Goal: Task Accomplishment & Management: Manage account settings

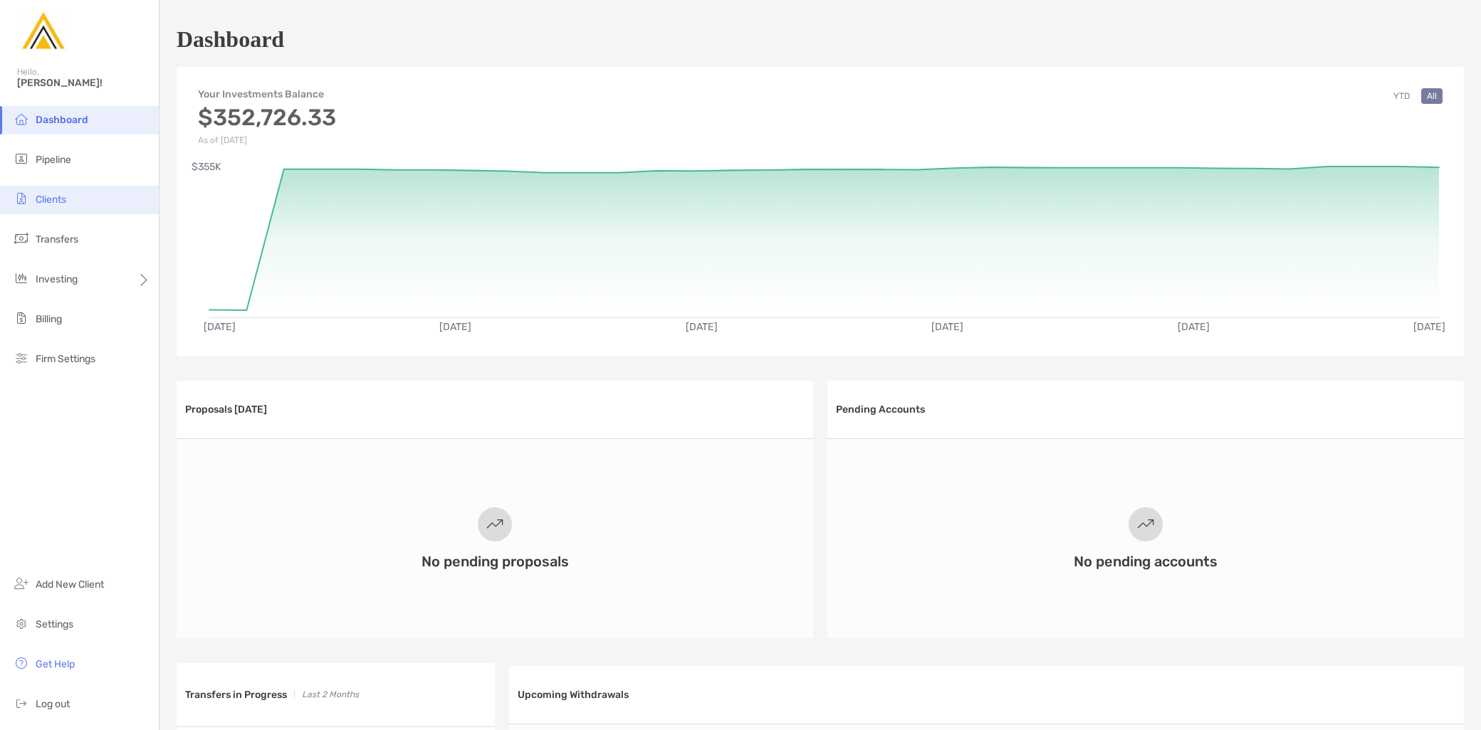
click at [83, 194] on li "Clients" at bounding box center [79, 200] width 159 height 28
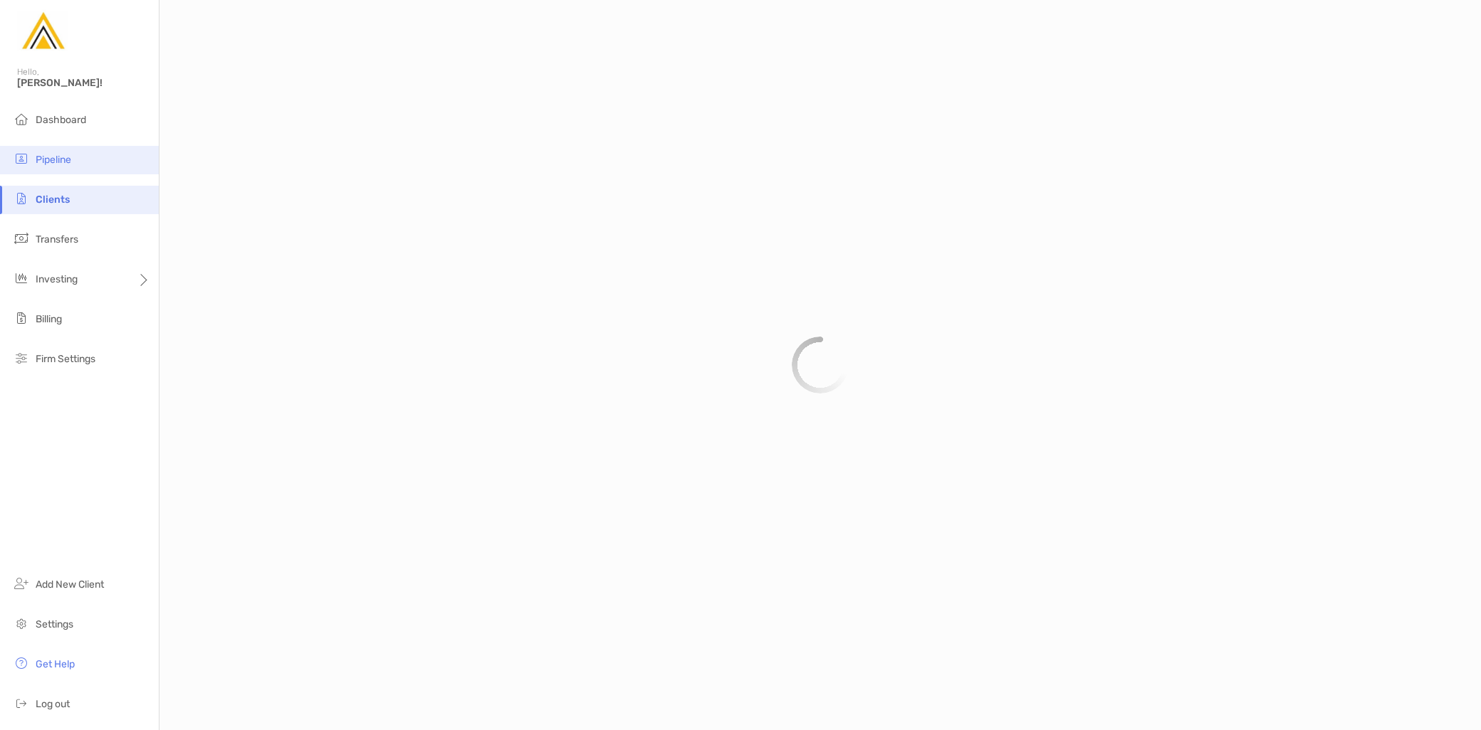
click at [80, 162] on li "Pipeline" at bounding box center [79, 160] width 159 height 28
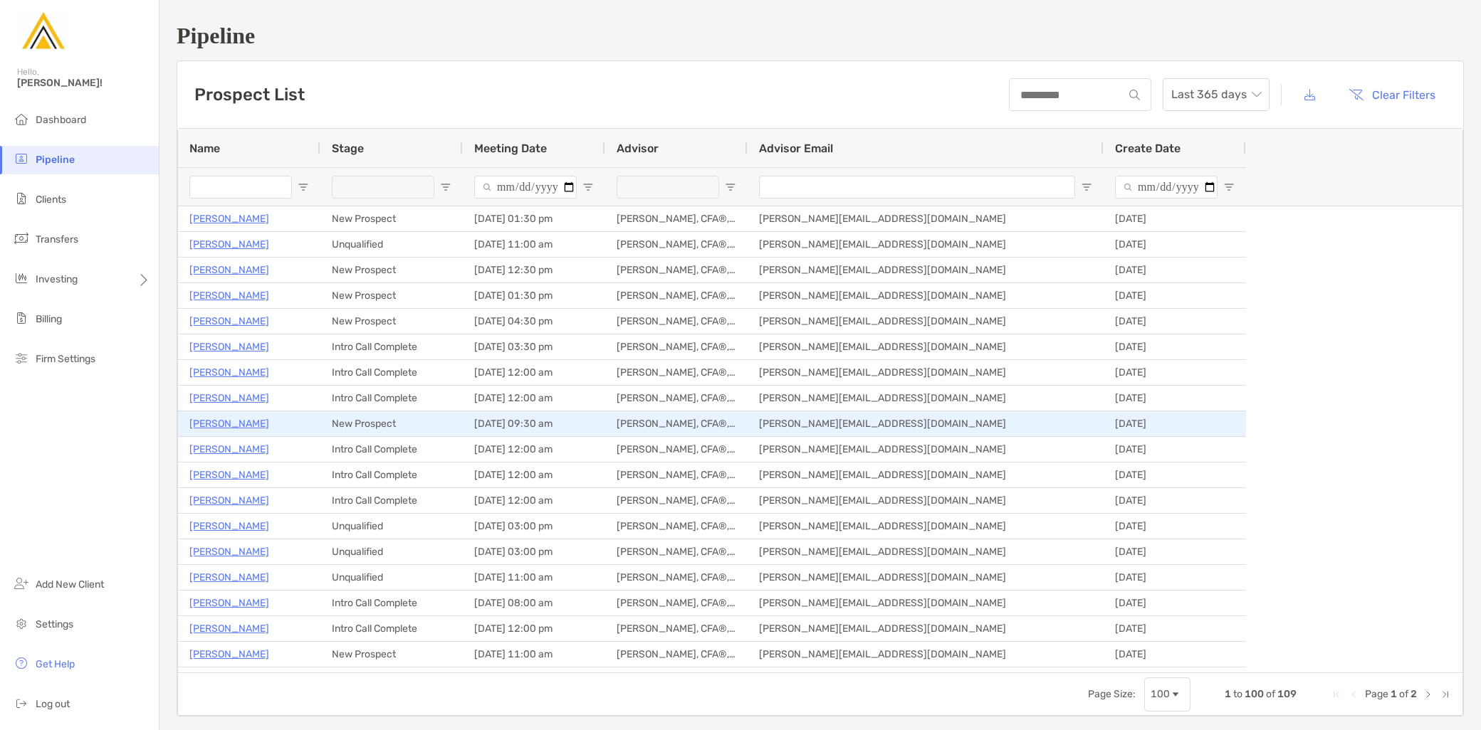
type input "**********"
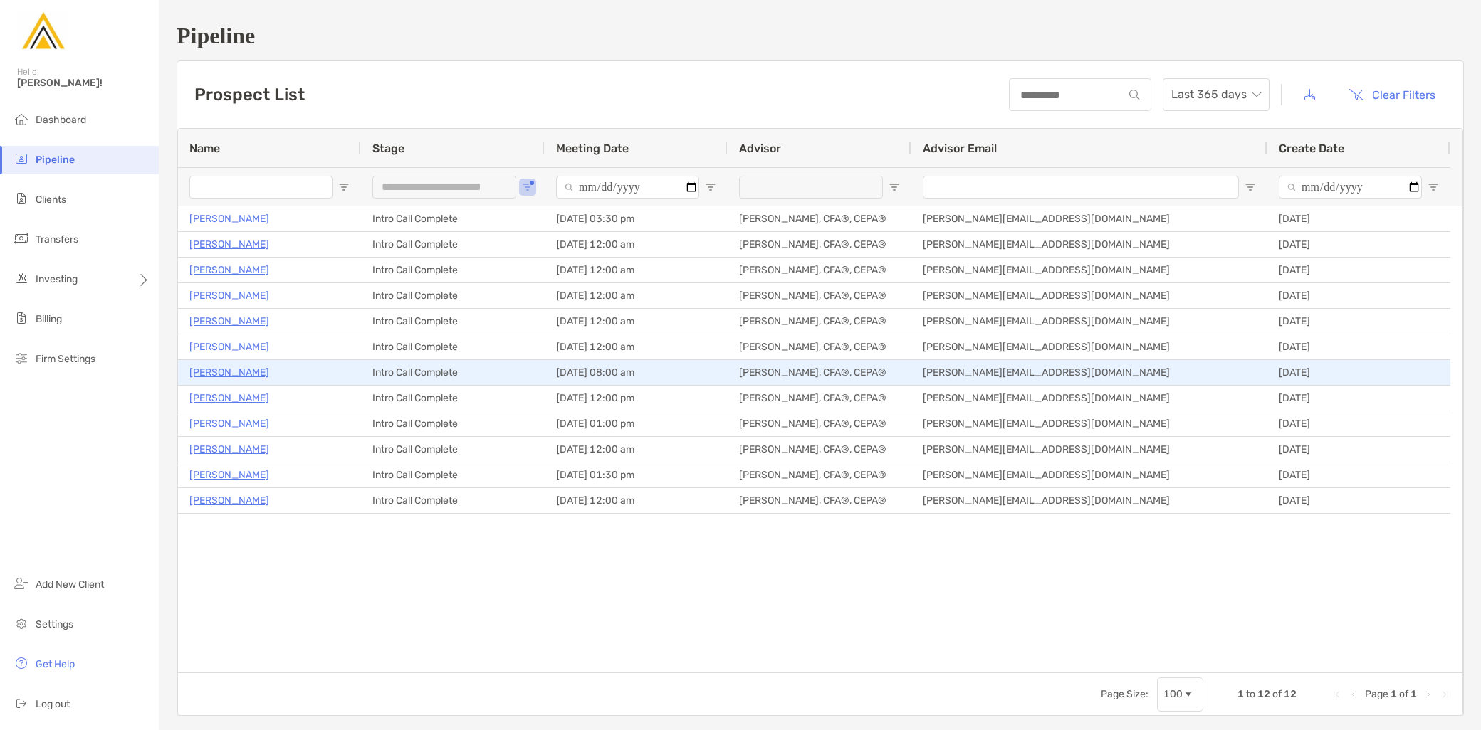
click at [225, 372] on p "Daniel Salazar" at bounding box center [229, 373] width 80 height 18
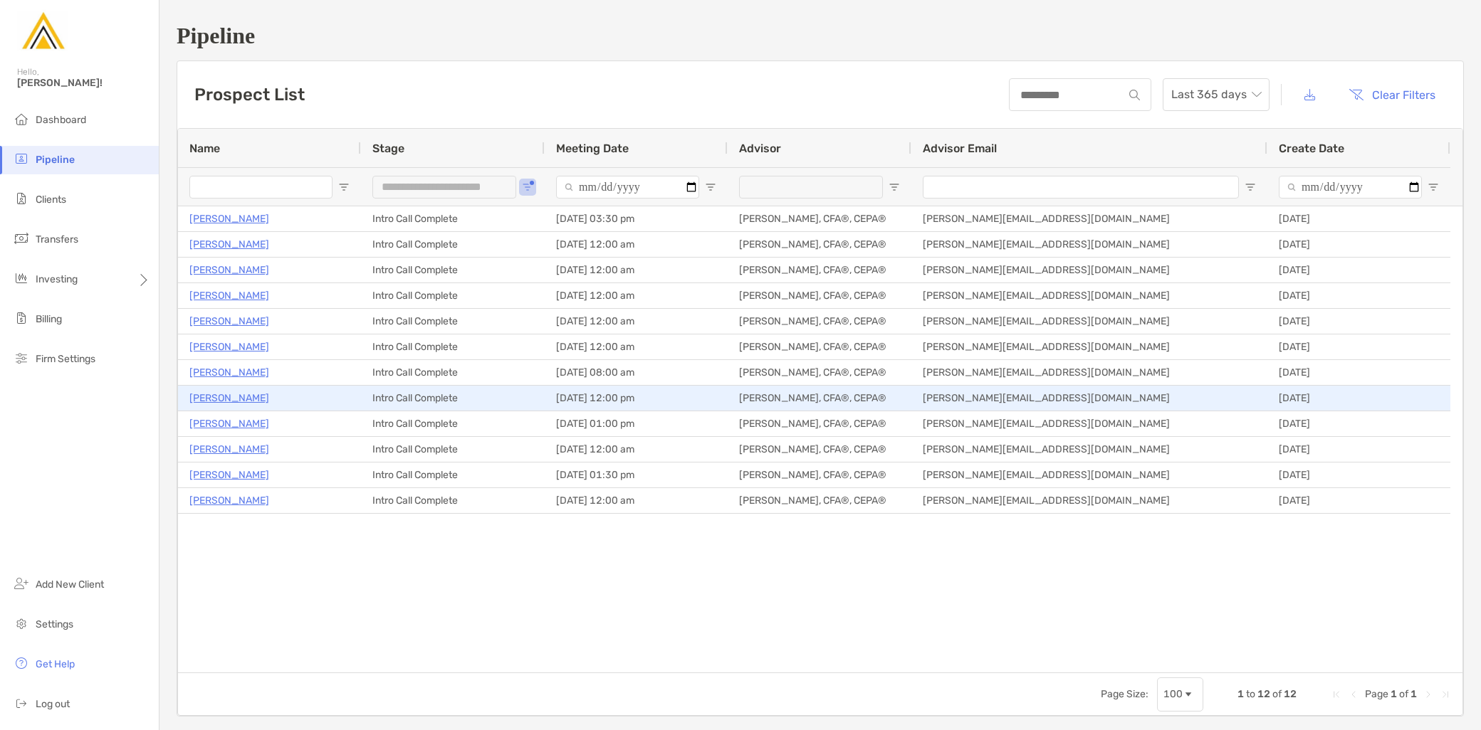
click at [218, 400] on p "David Sivin" at bounding box center [229, 398] width 80 height 18
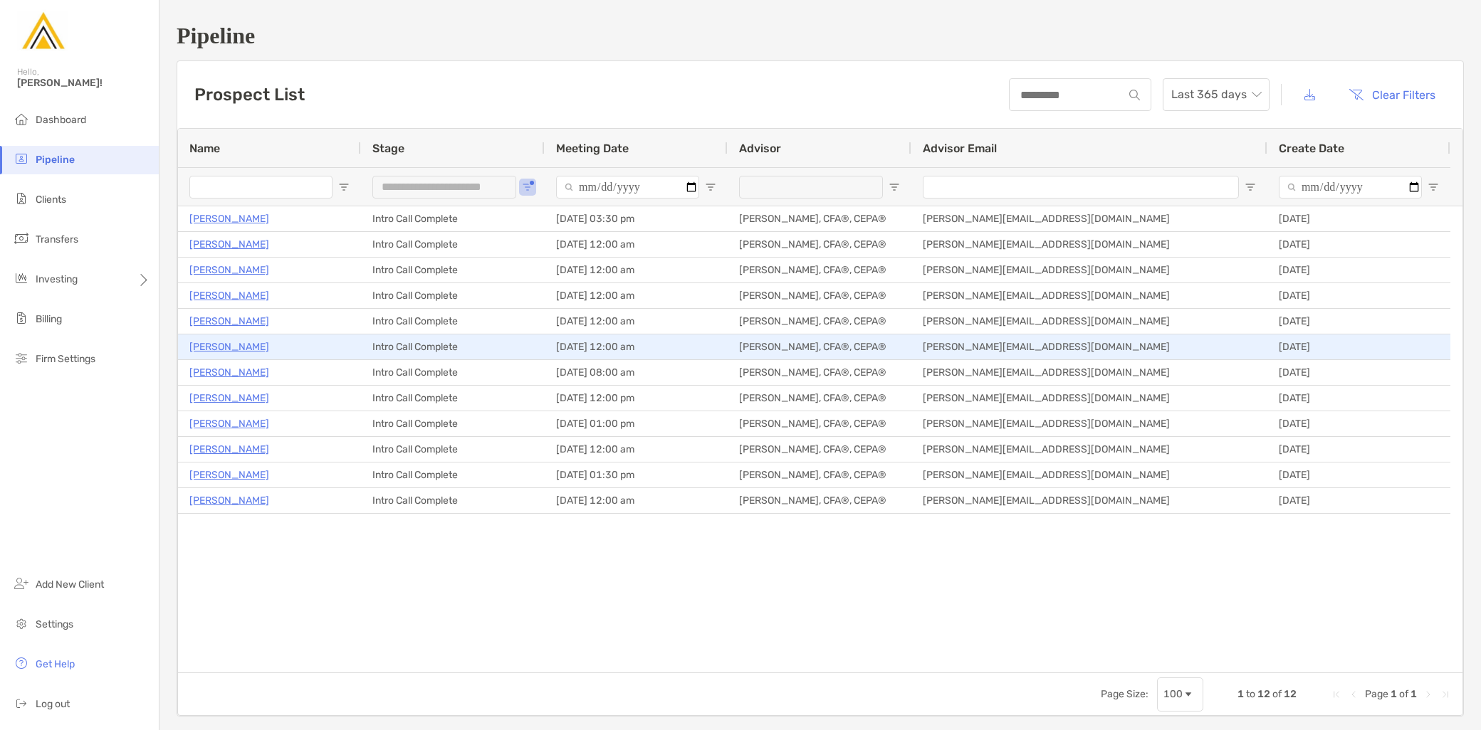
click at [228, 349] on p "[PERSON_NAME]" at bounding box center [229, 347] width 80 height 18
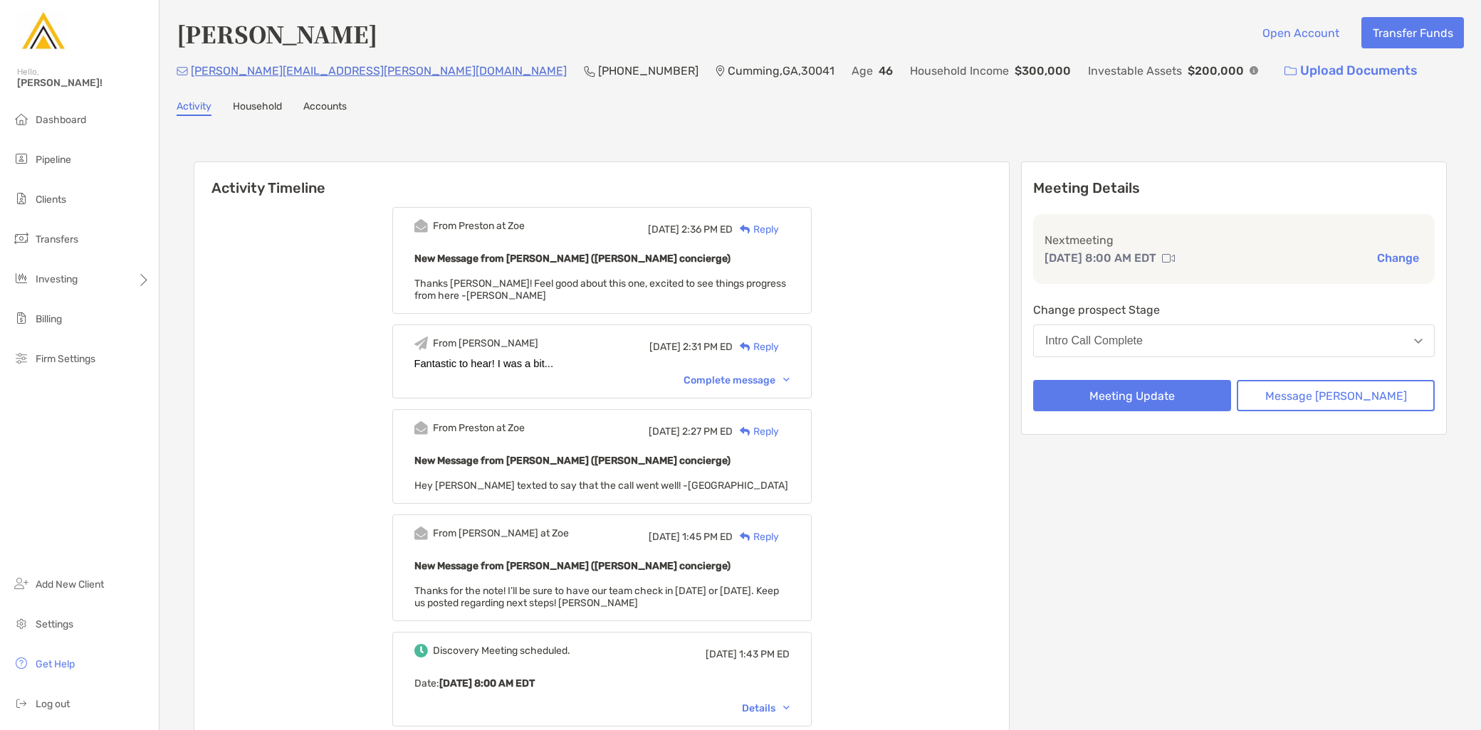
click at [1381, 258] on button "Change" at bounding box center [1397, 258] width 51 height 15
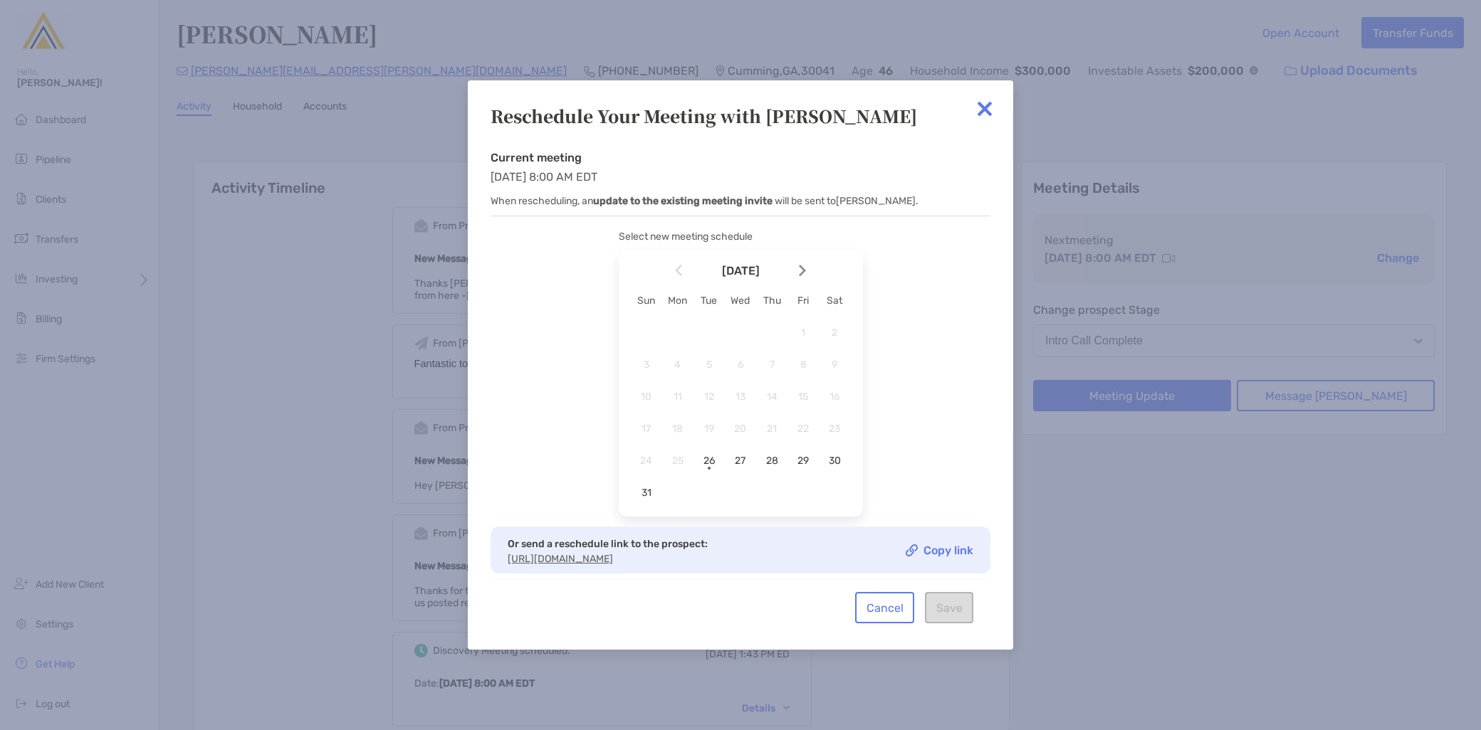
click at [802, 271] on img at bounding box center [802, 271] width 7 height 12
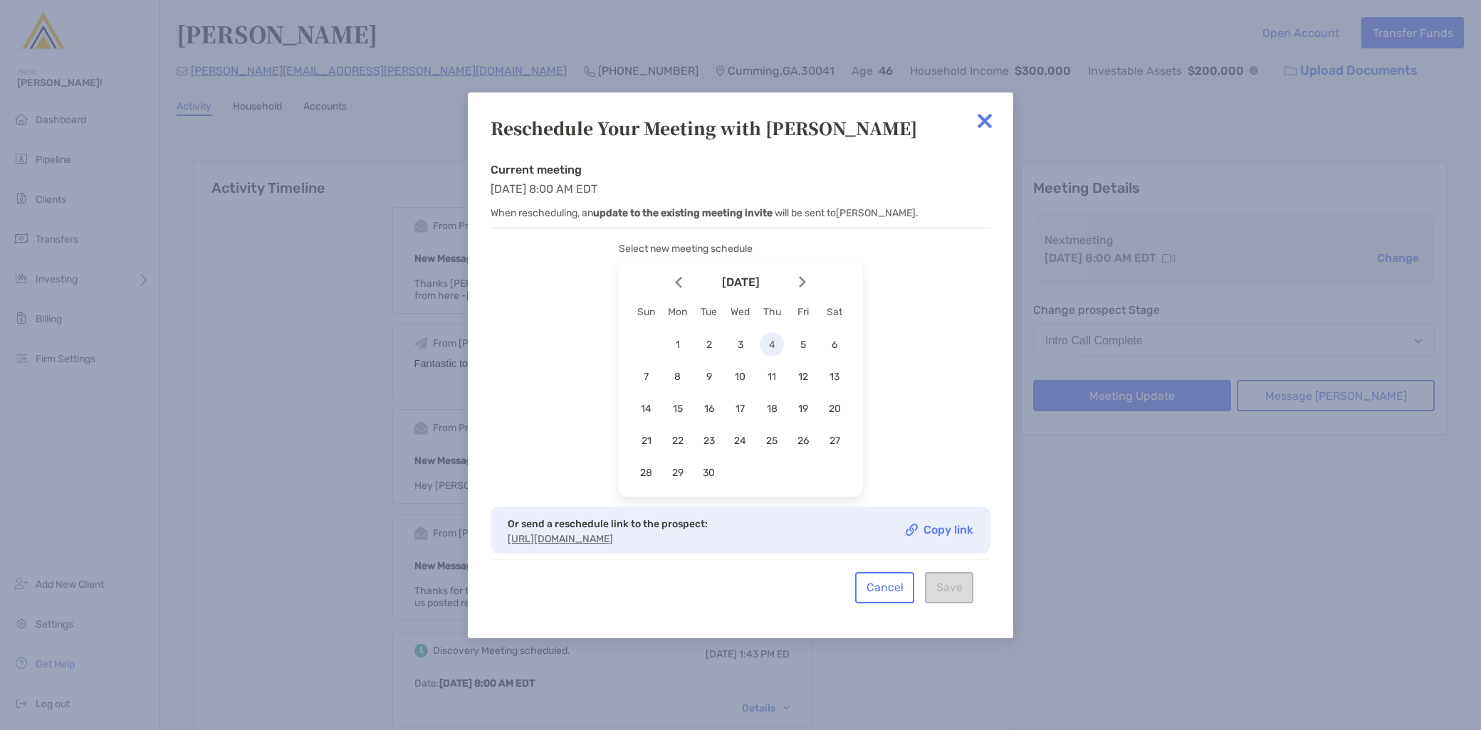
click at [772, 347] on div "4" at bounding box center [772, 344] width 24 height 24
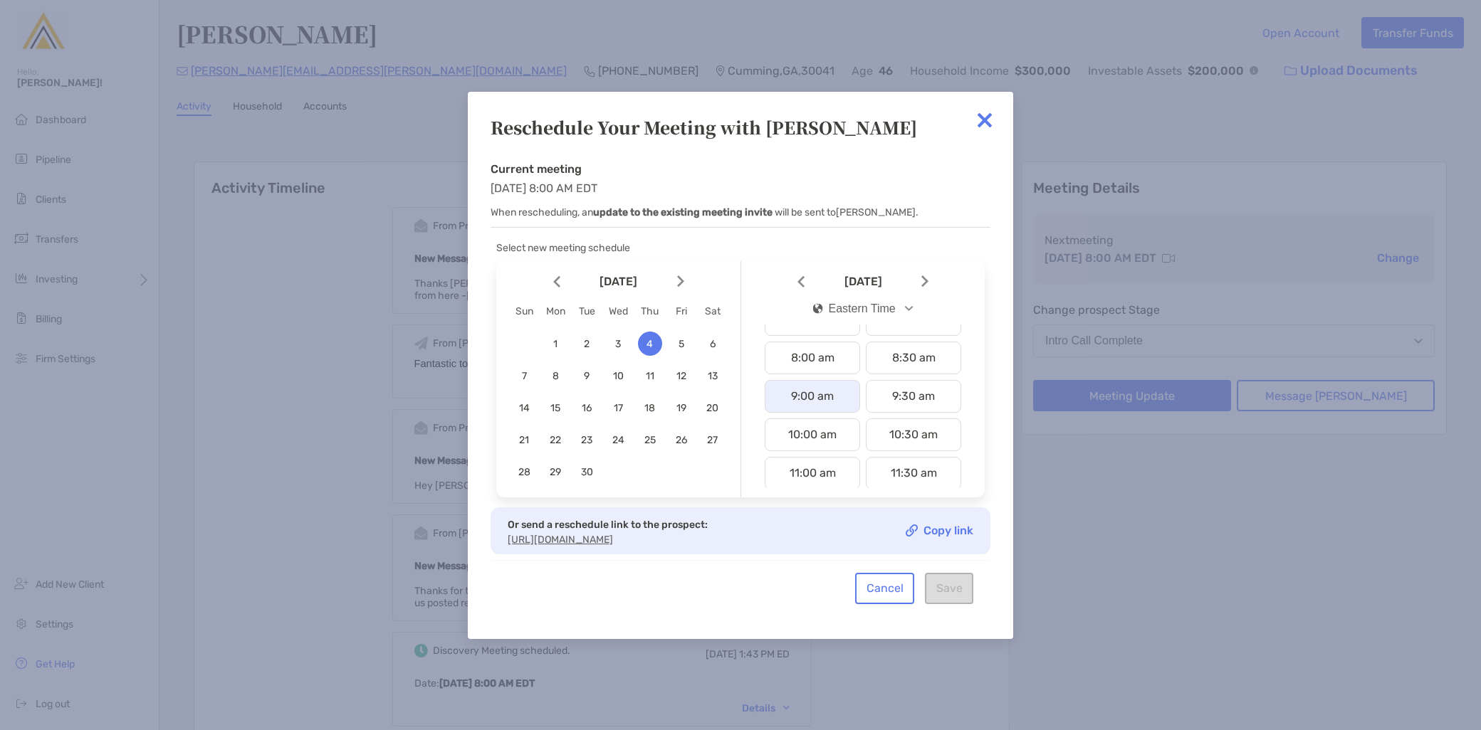
scroll to position [316, 0]
click at [813, 408] on div "10:00 am" at bounding box center [812, 409] width 95 height 33
click at [954, 596] on button "Save" at bounding box center [949, 588] width 48 height 31
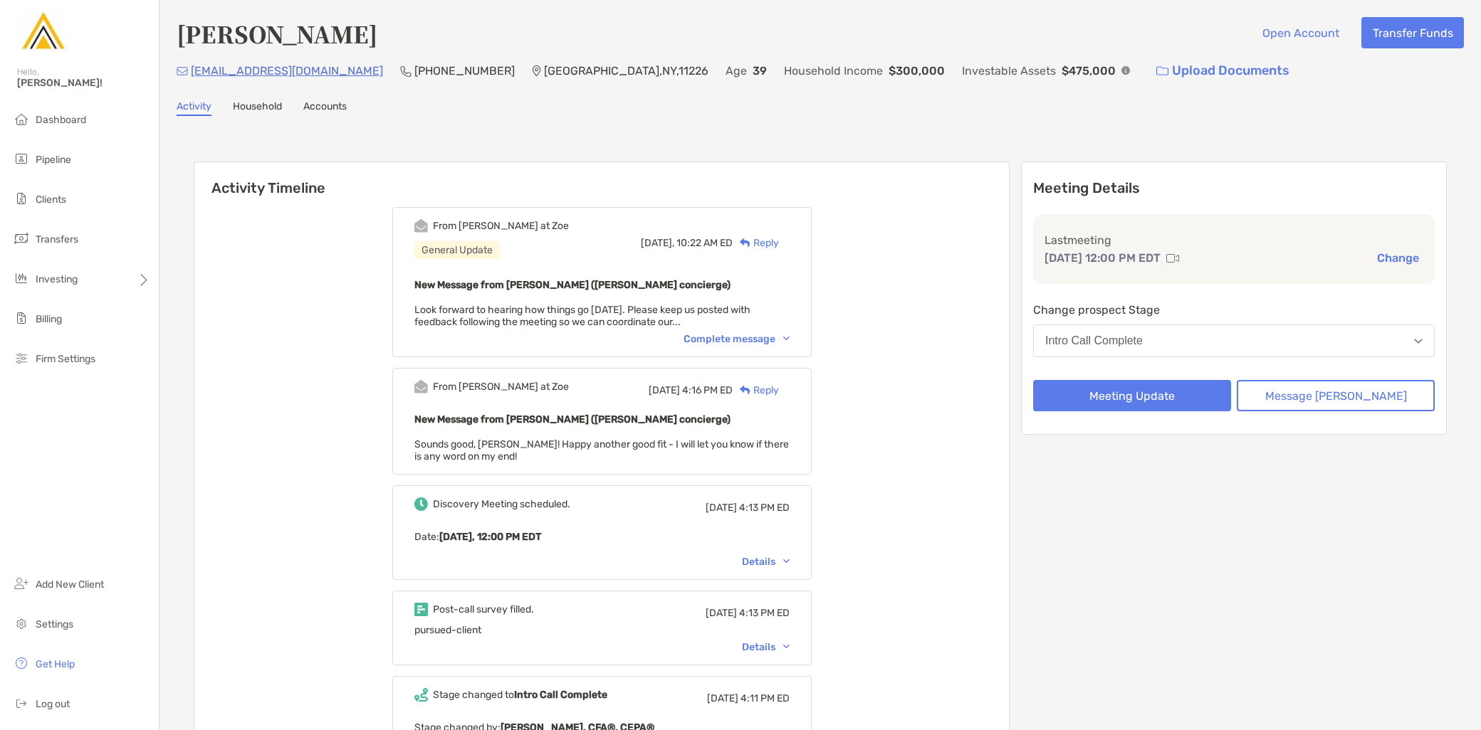
click at [1385, 256] on button "Change" at bounding box center [1397, 258] width 51 height 15
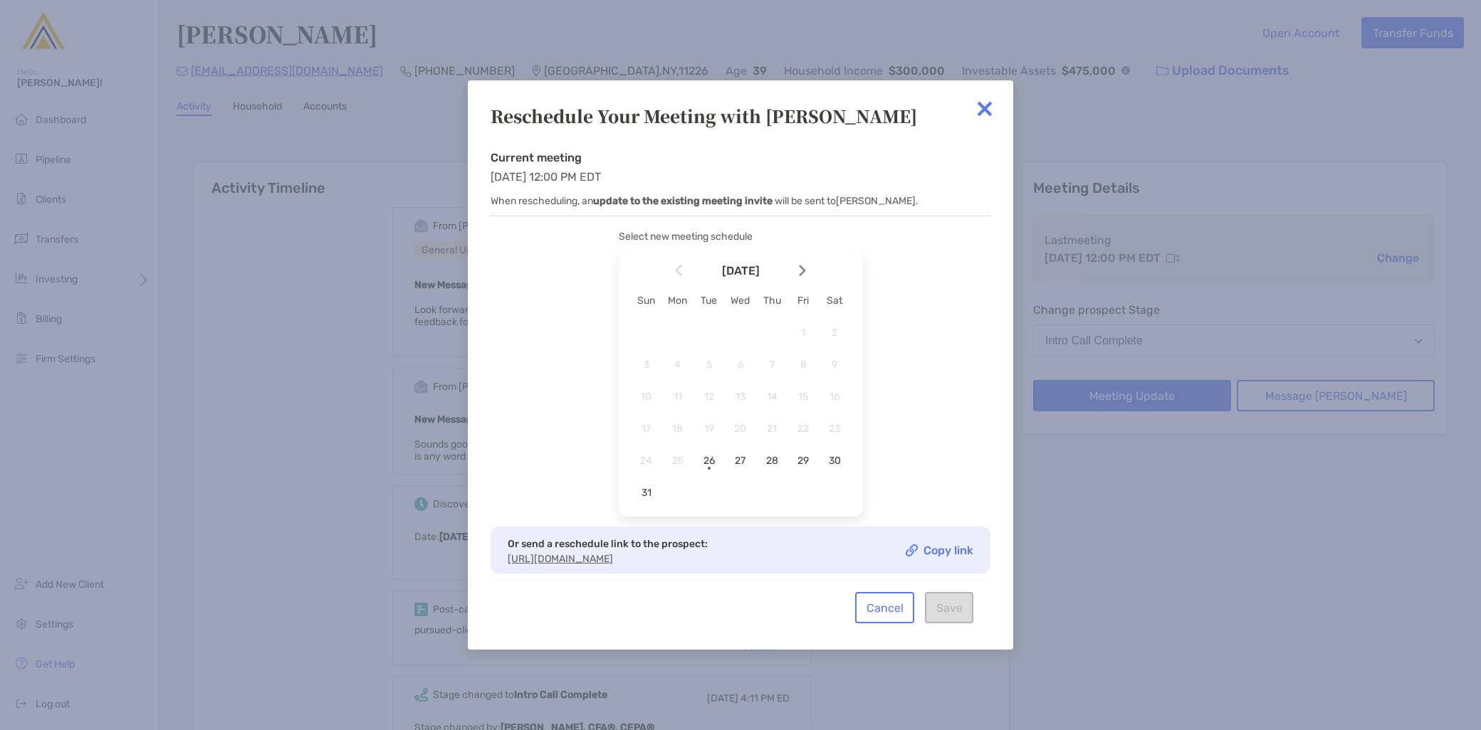
click at [806, 261] on div at bounding box center [808, 270] width 24 height 31
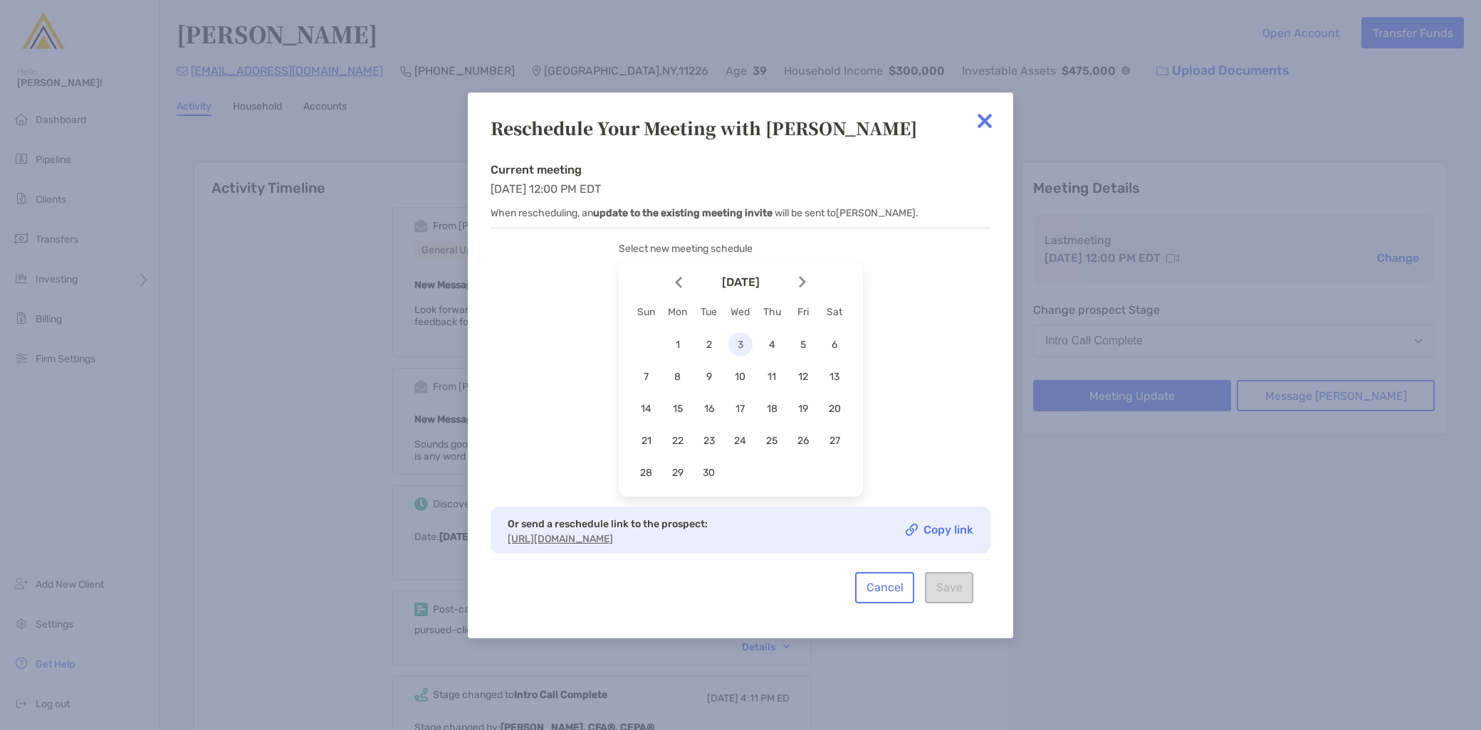
click at [741, 343] on span "3" at bounding box center [740, 345] width 24 height 12
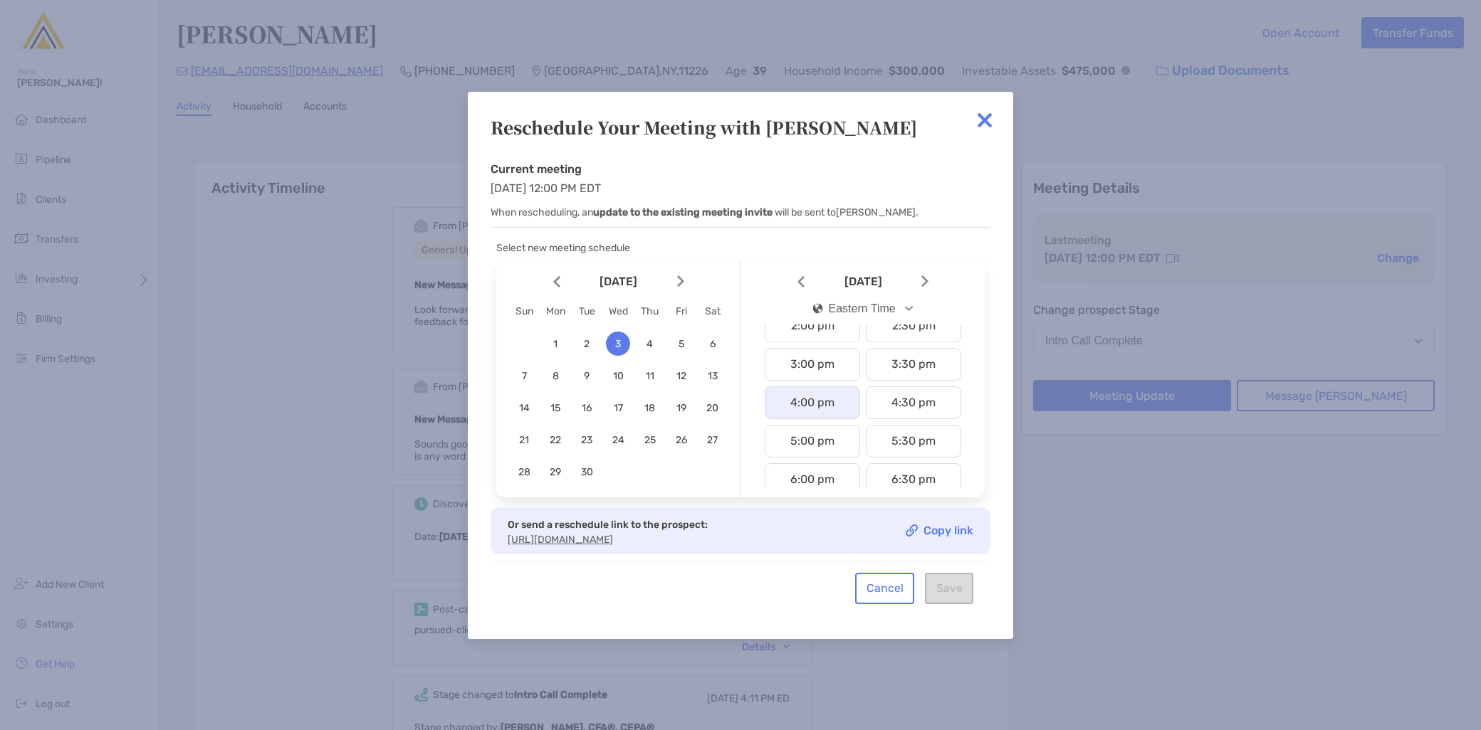
scroll to position [474, 0]
click at [815, 372] on div "1:00 pm" at bounding box center [812, 366] width 95 height 33
click at [948, 592] on button "Save" at bounding box center [949, 588] width 48 height 31
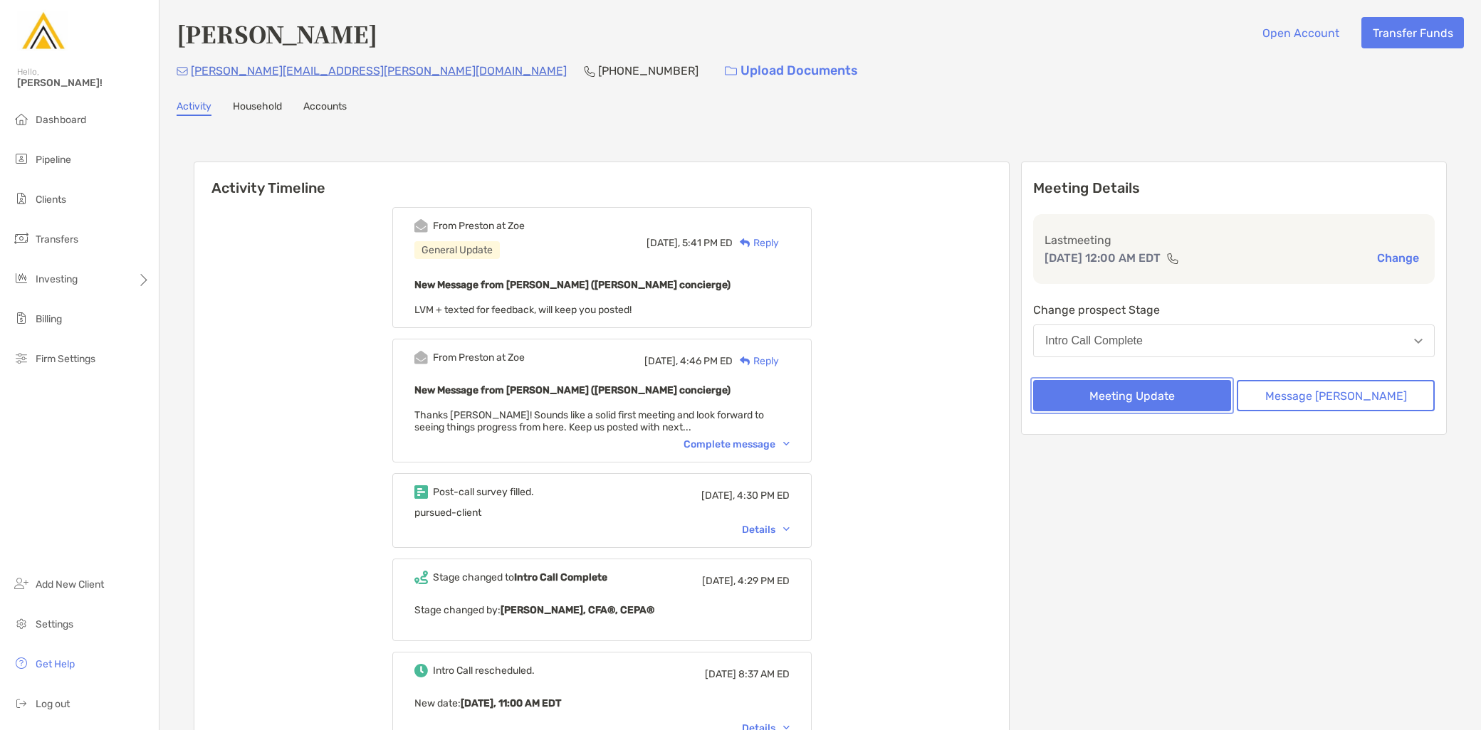
click at [1172, 394] on button "Meeting Update" at bounding box center [1132, 395] width 198 height 31
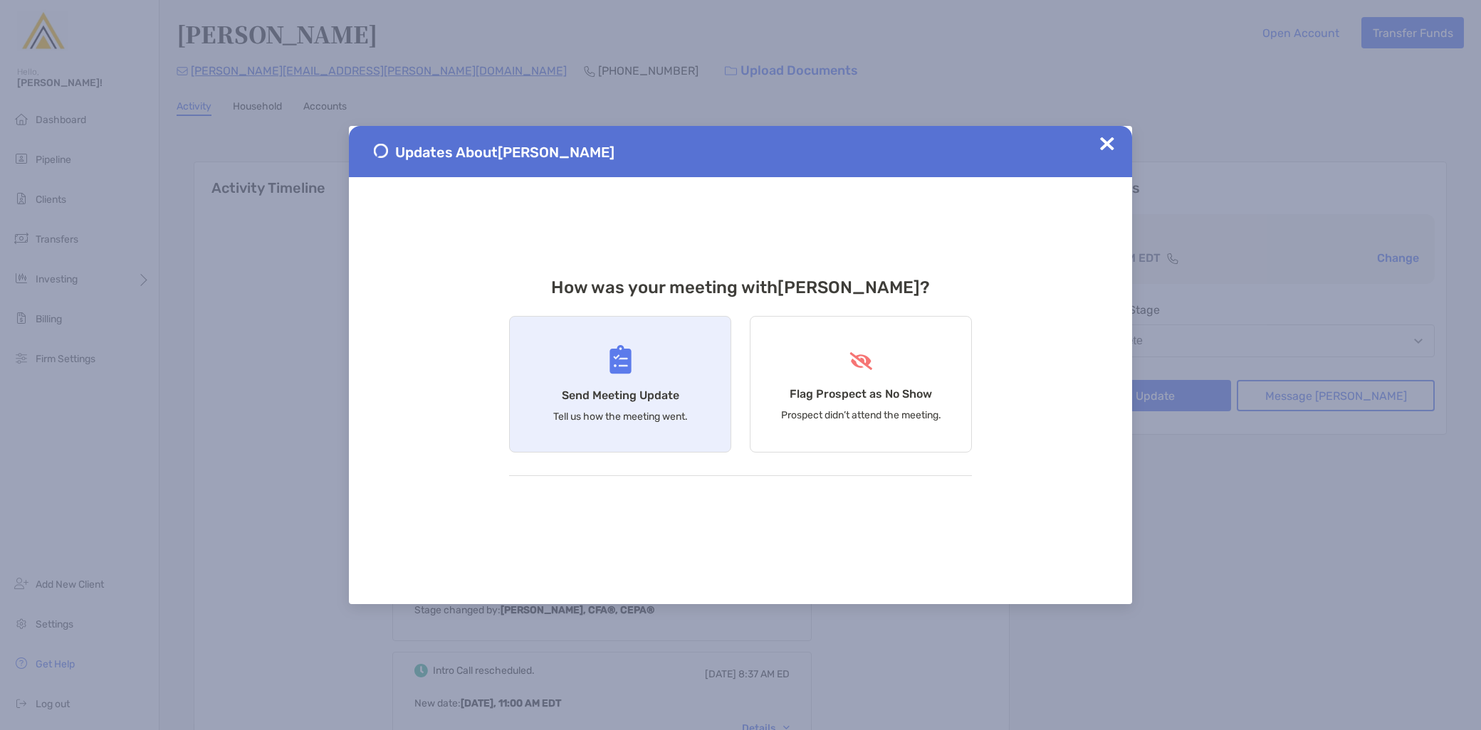
click at [634, 423] on div "Send Meeting Update Tell us how the meeting went." at bounding box center [620, 384] width 222 height 137
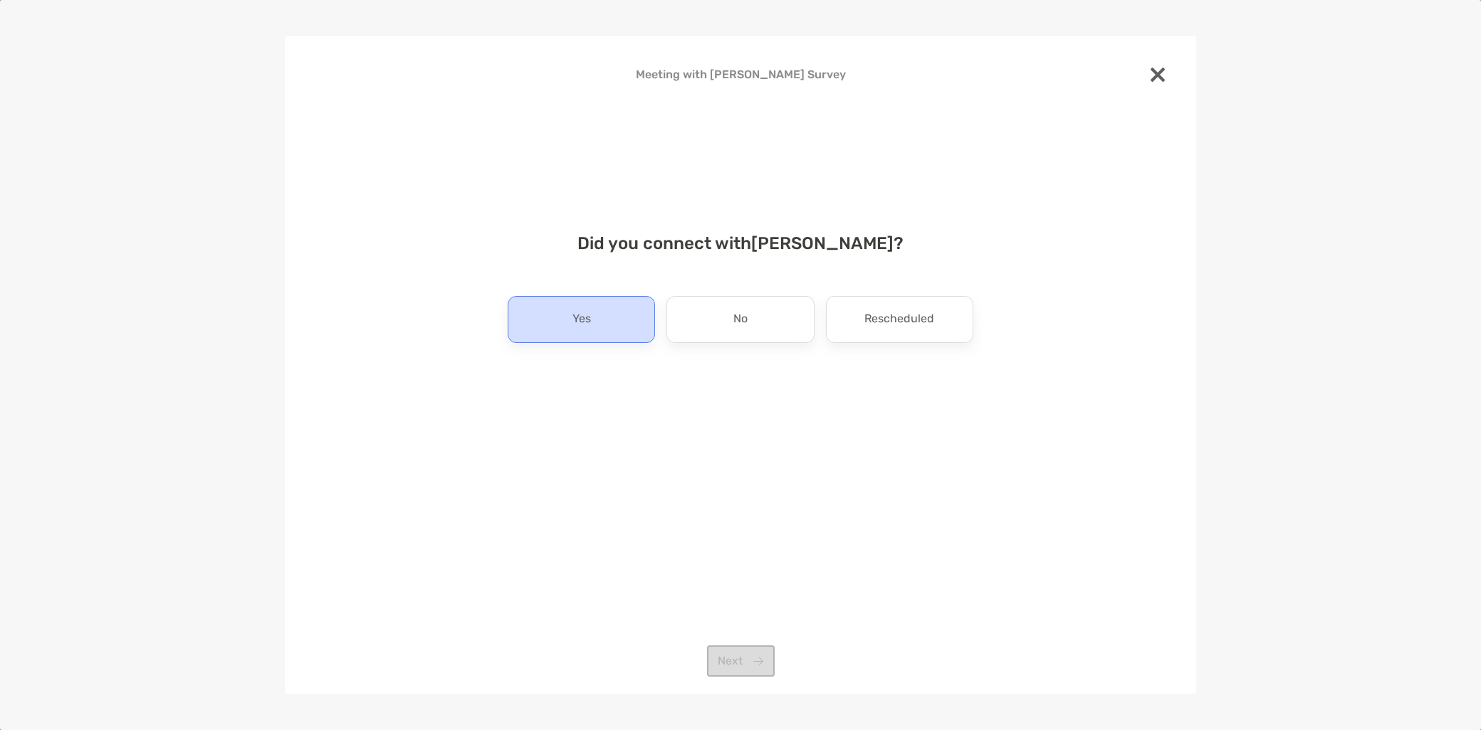
click at [616, 337] on div "Yes" at bounding box center [581, 319] width 147 height 47
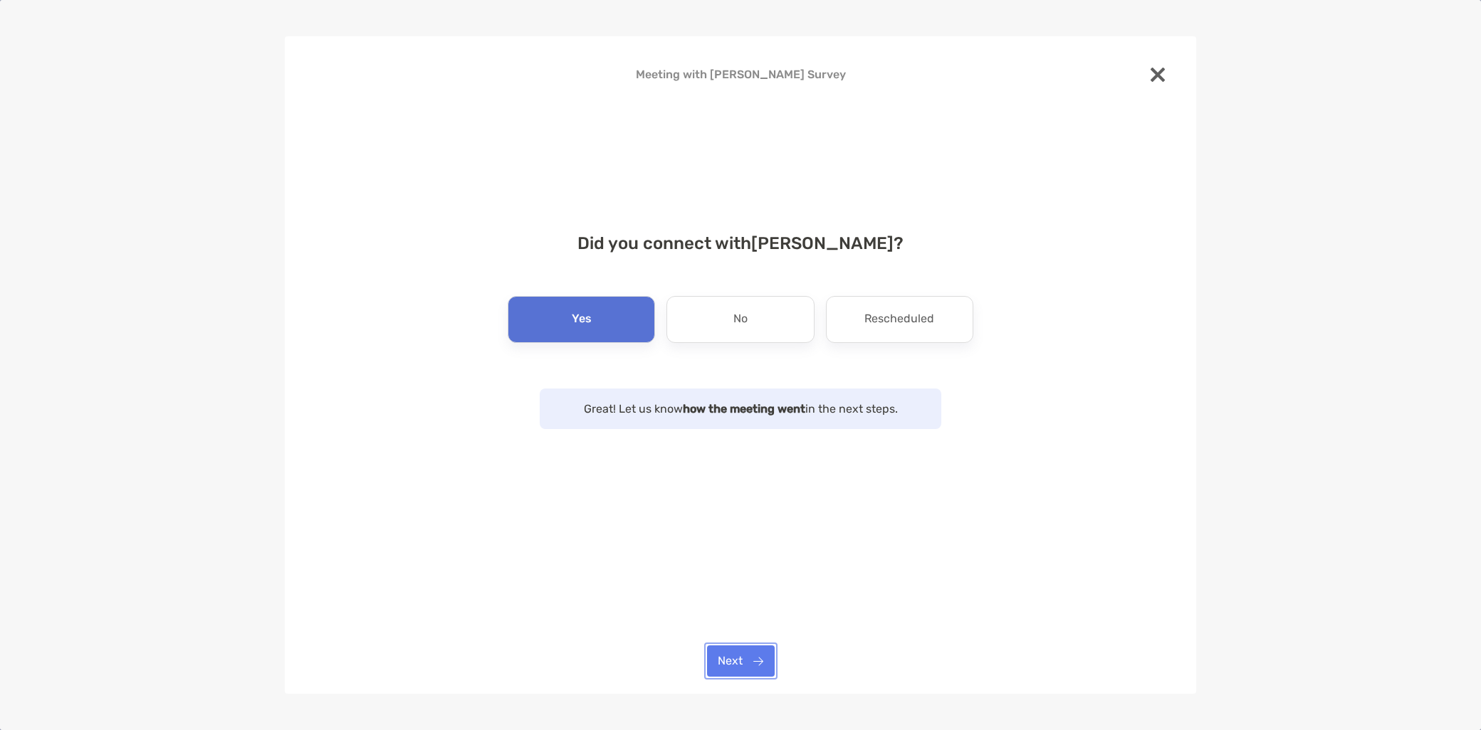
click at [749, 665] on button "Next" at bounding box center [741, 661] width 68 height 31
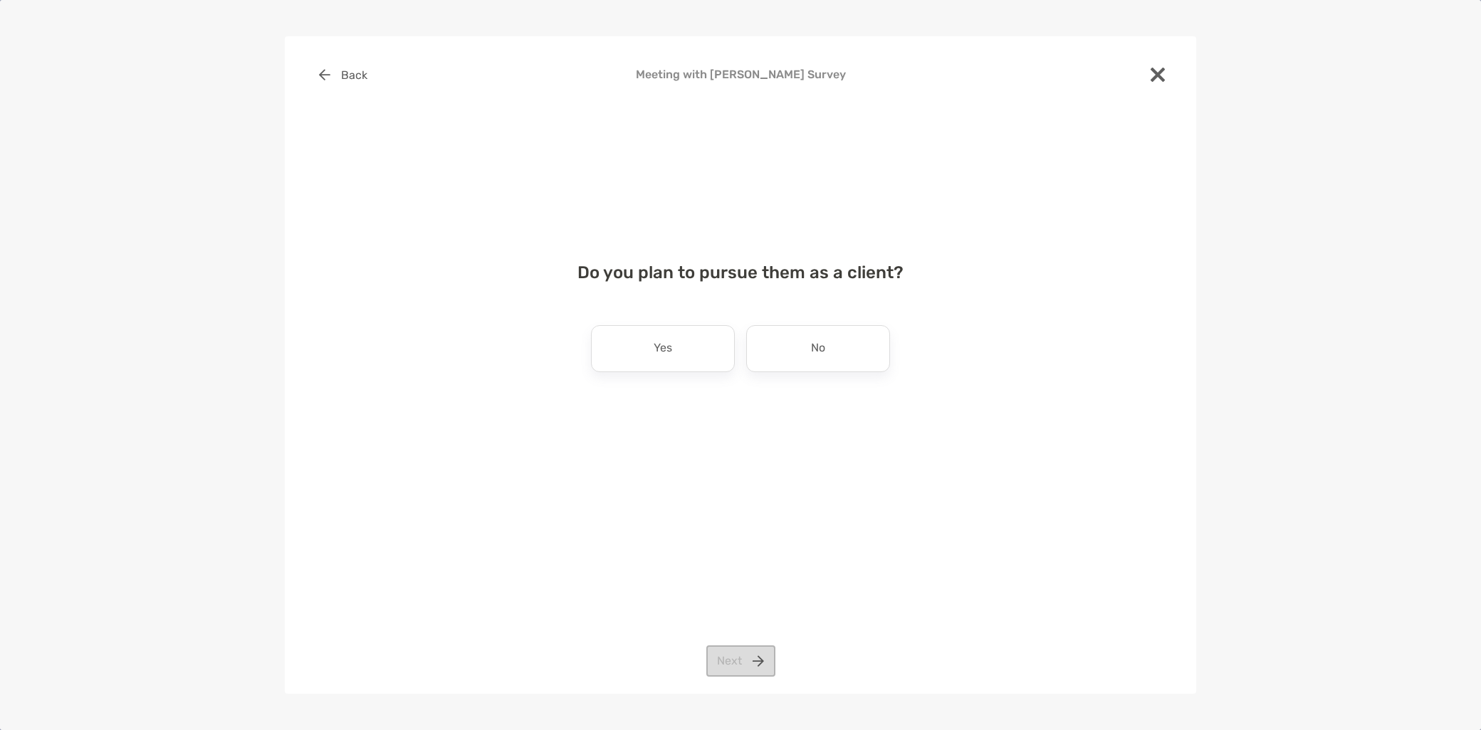
click at [663, 362] on div "Yes" at bounding box center [663, 348] width 144 height 47
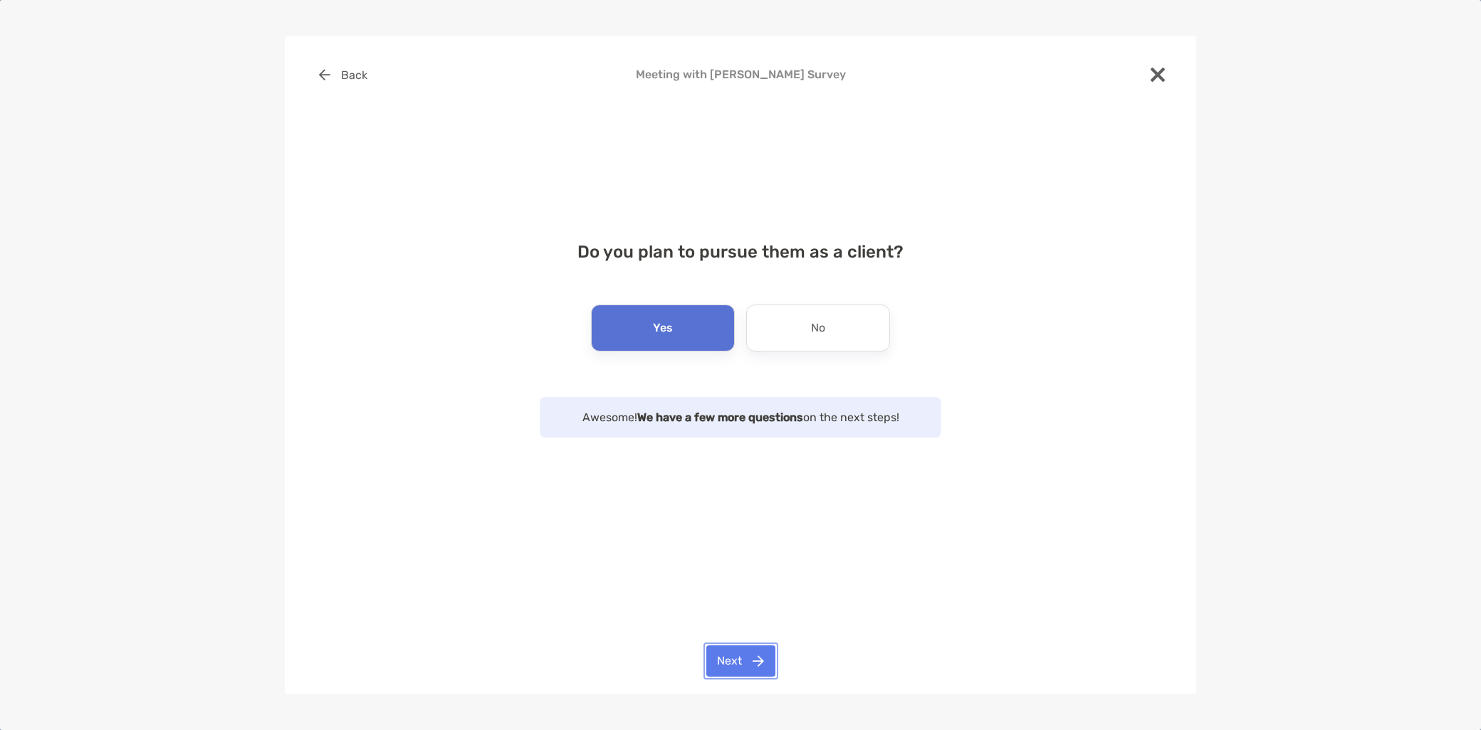
click at [750, 669] on button "Next" at bounding box center [740, 661] width 69 height 31
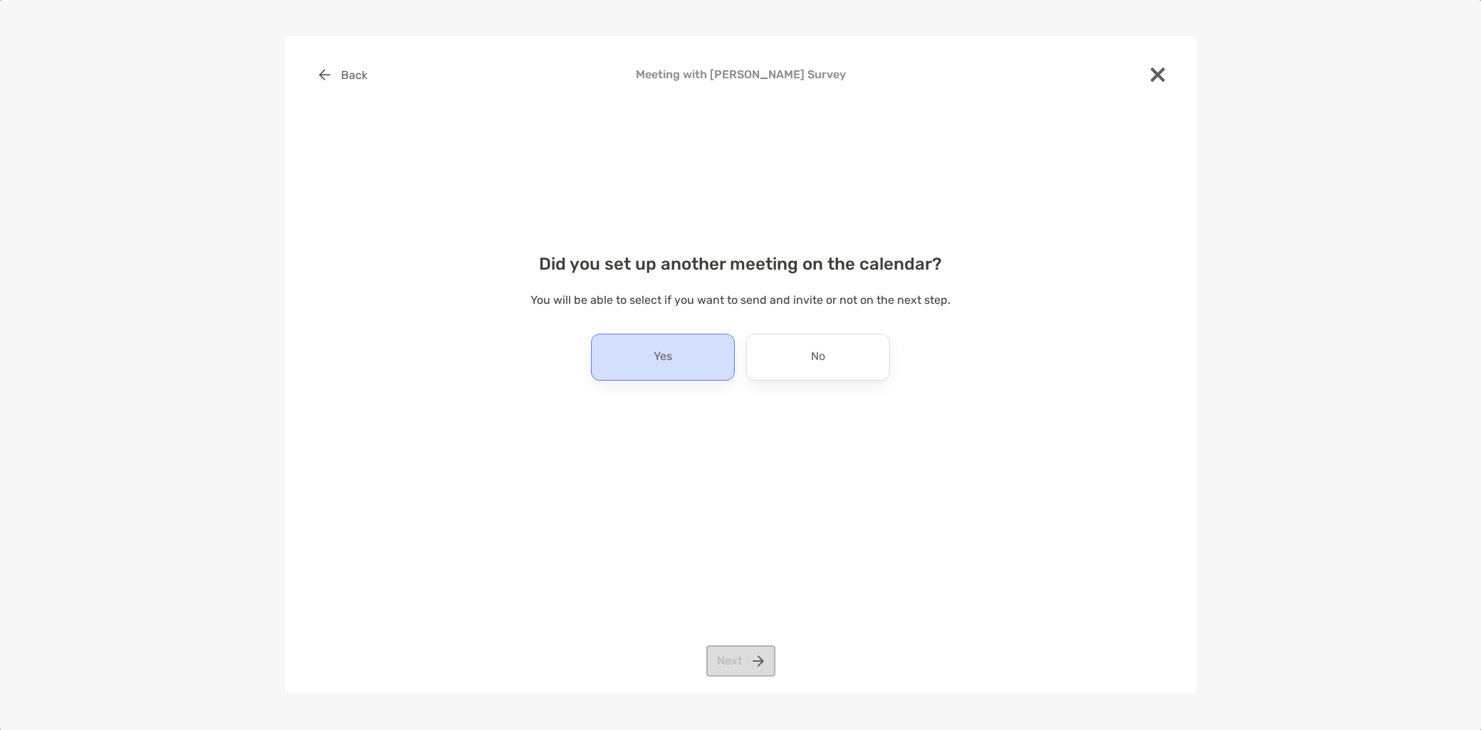
click at [659, 352] on p "Yes" at bounding box center [662, 357] width 19 height 23
click at [745, 663] on button "Next" at bounding box center [740, 661] width 69 height 31
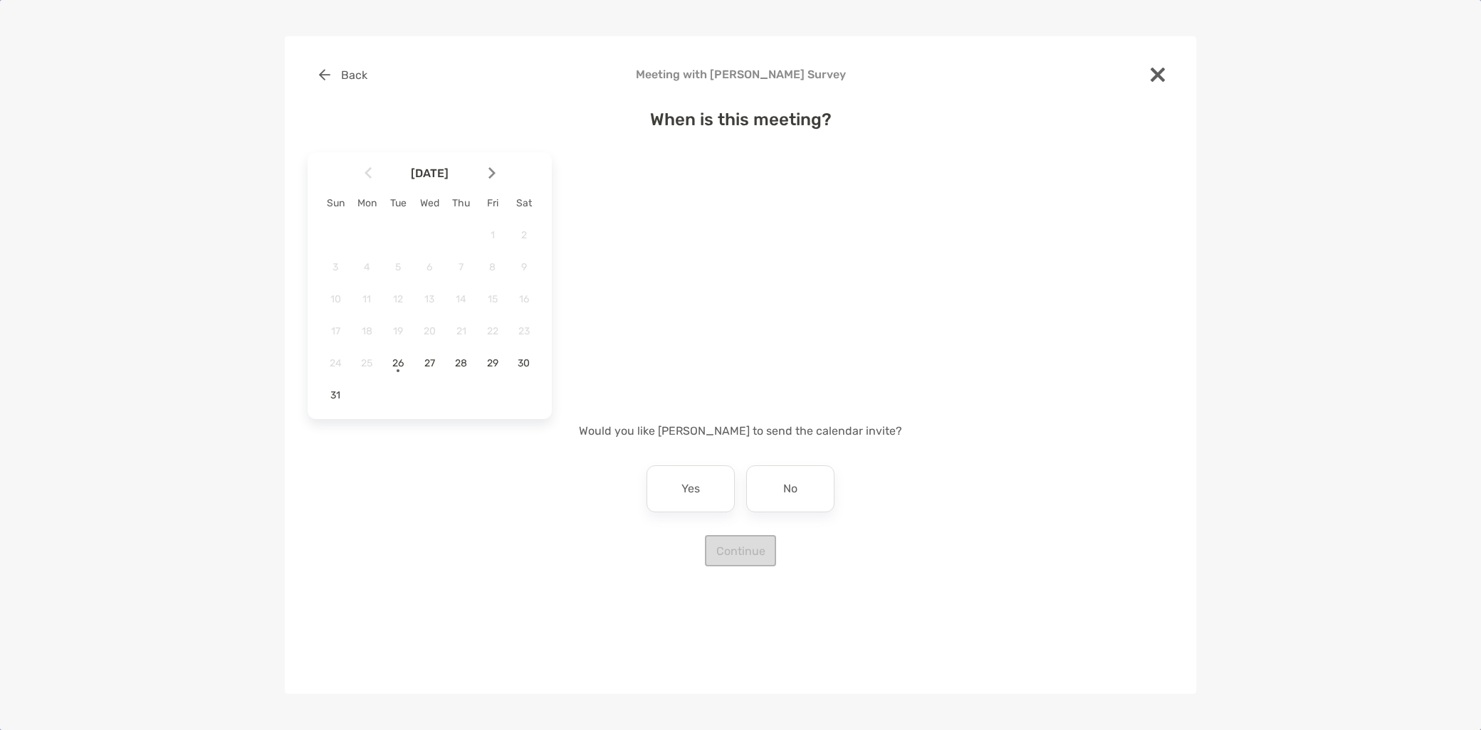
click at [488, 176] on img at bounding box center [491, 173] width 7 height 12
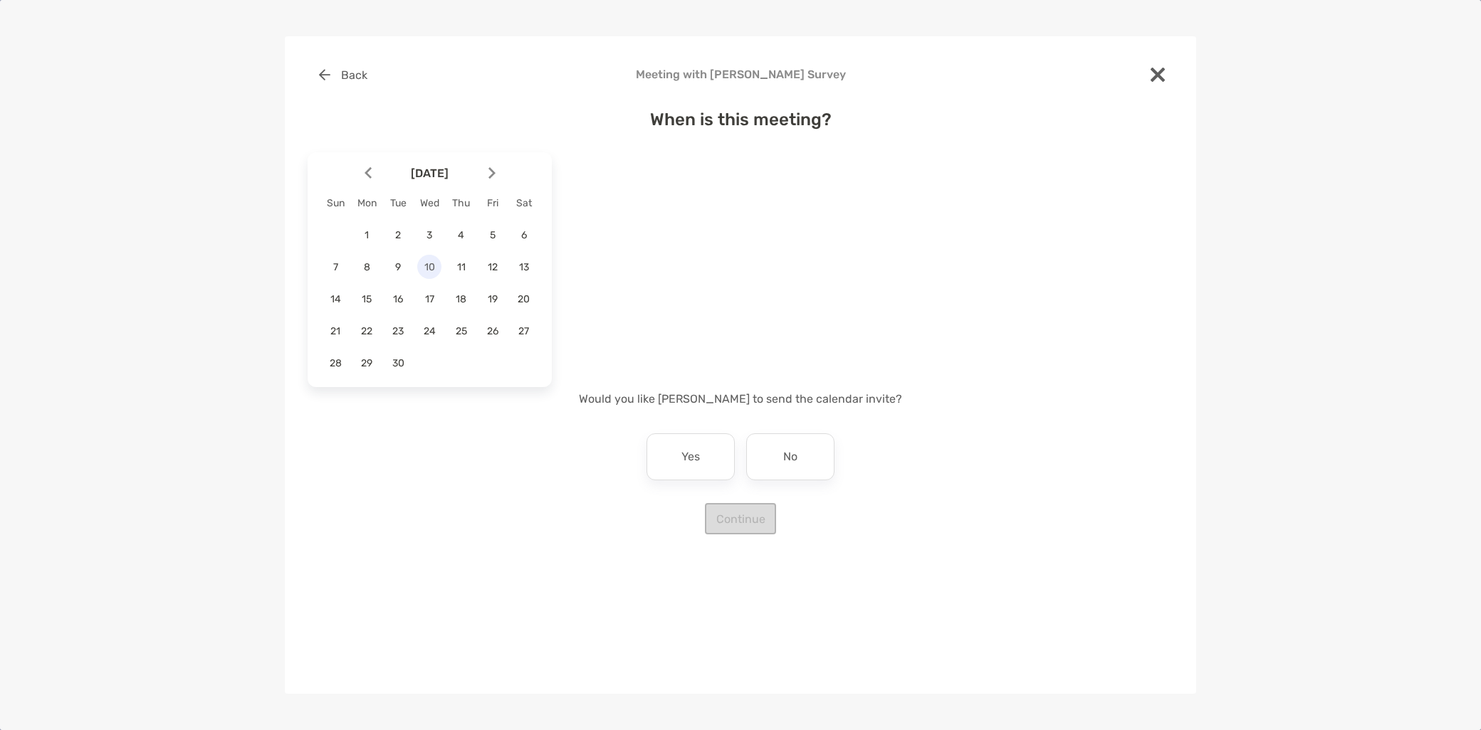
click at [435, 261] on span "10" at bounding box center [429, 267] width 24 height 12
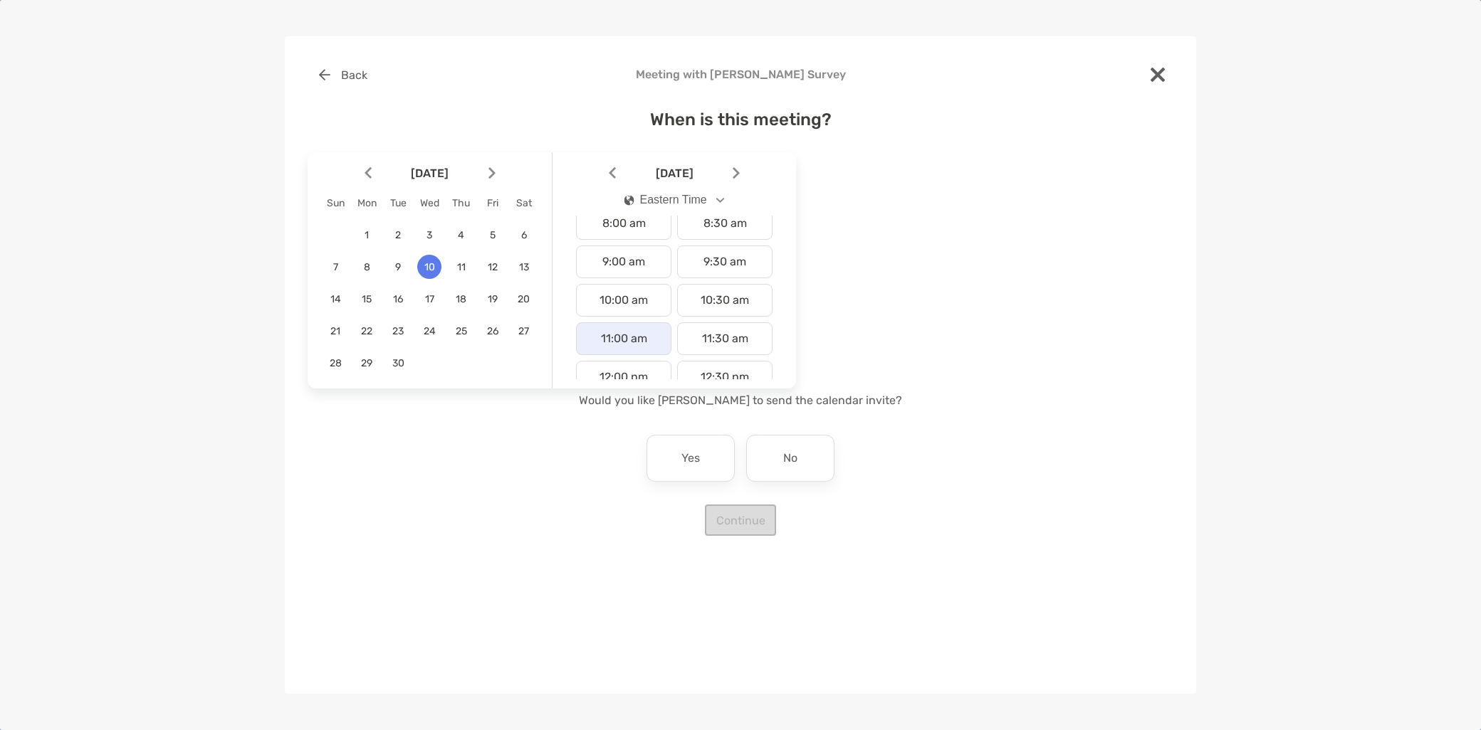
click at [621, 342] on div "11:00 am" at bounding box center [623, 338] width 95 height 33
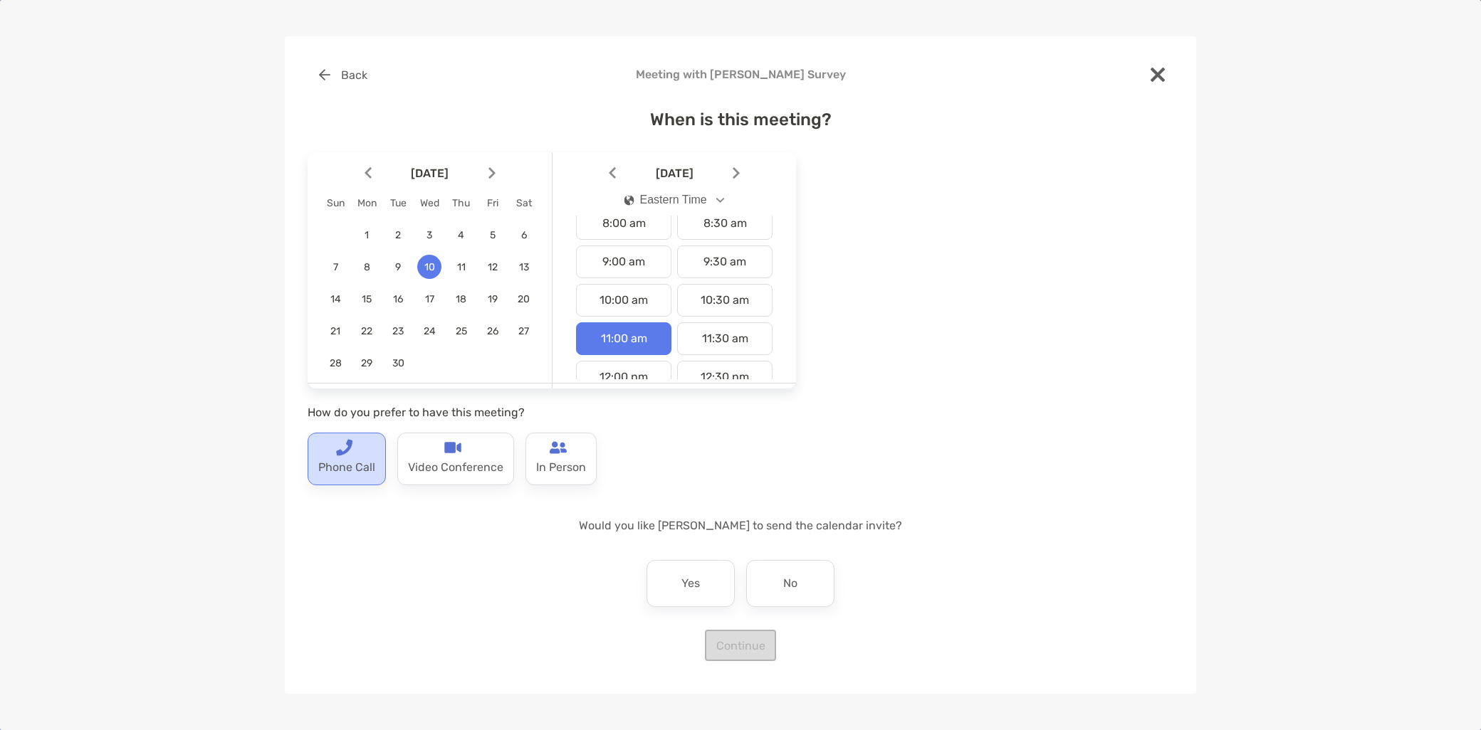
click at [374, 475] on p "Phone Call" at bounding box center [346, 467] width 57 height 23
click at [698, 600] on div "Yes" at bounding box center [690, 583] width 88 height 47
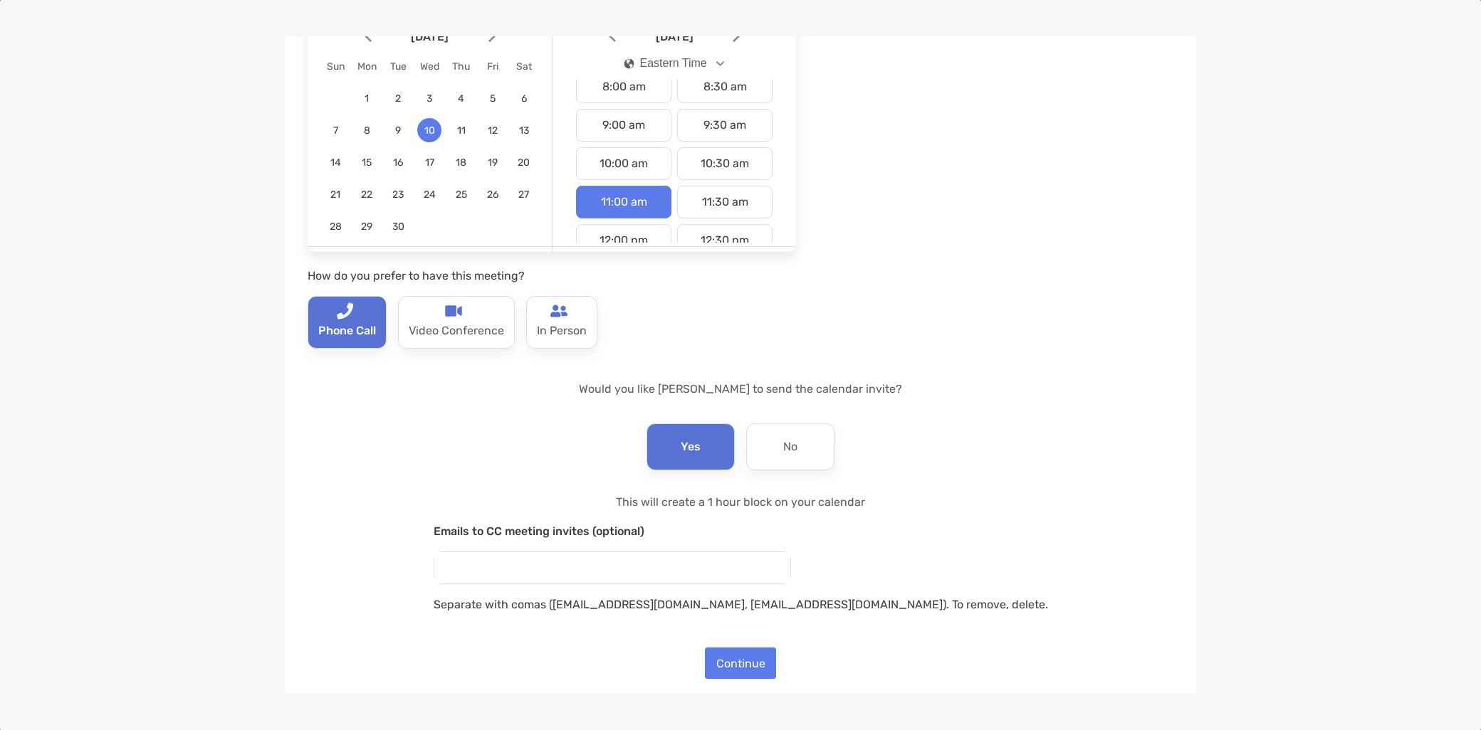
scroll to position [143, 0]
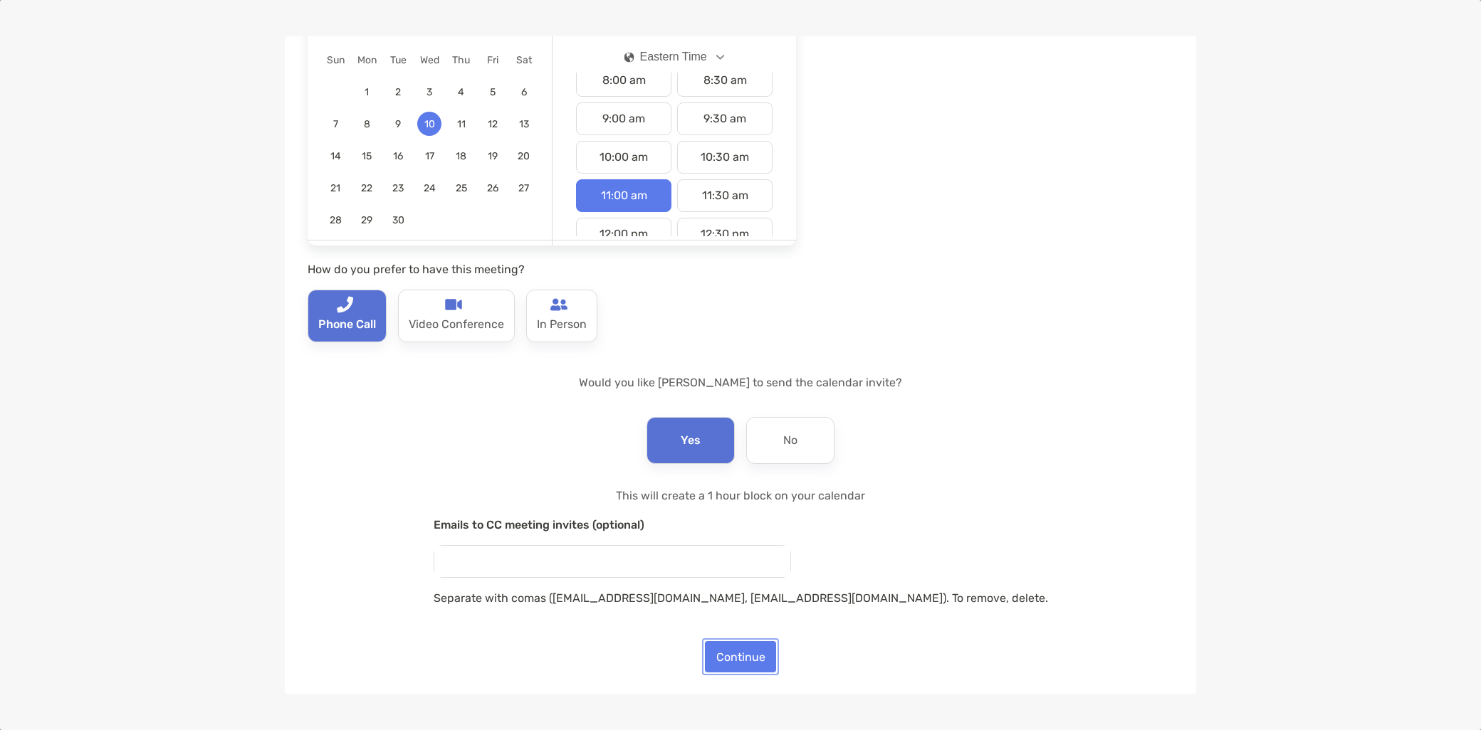
click at [742, 658] on button "Continue" at bounding box center [740, 656] width 71 height 31
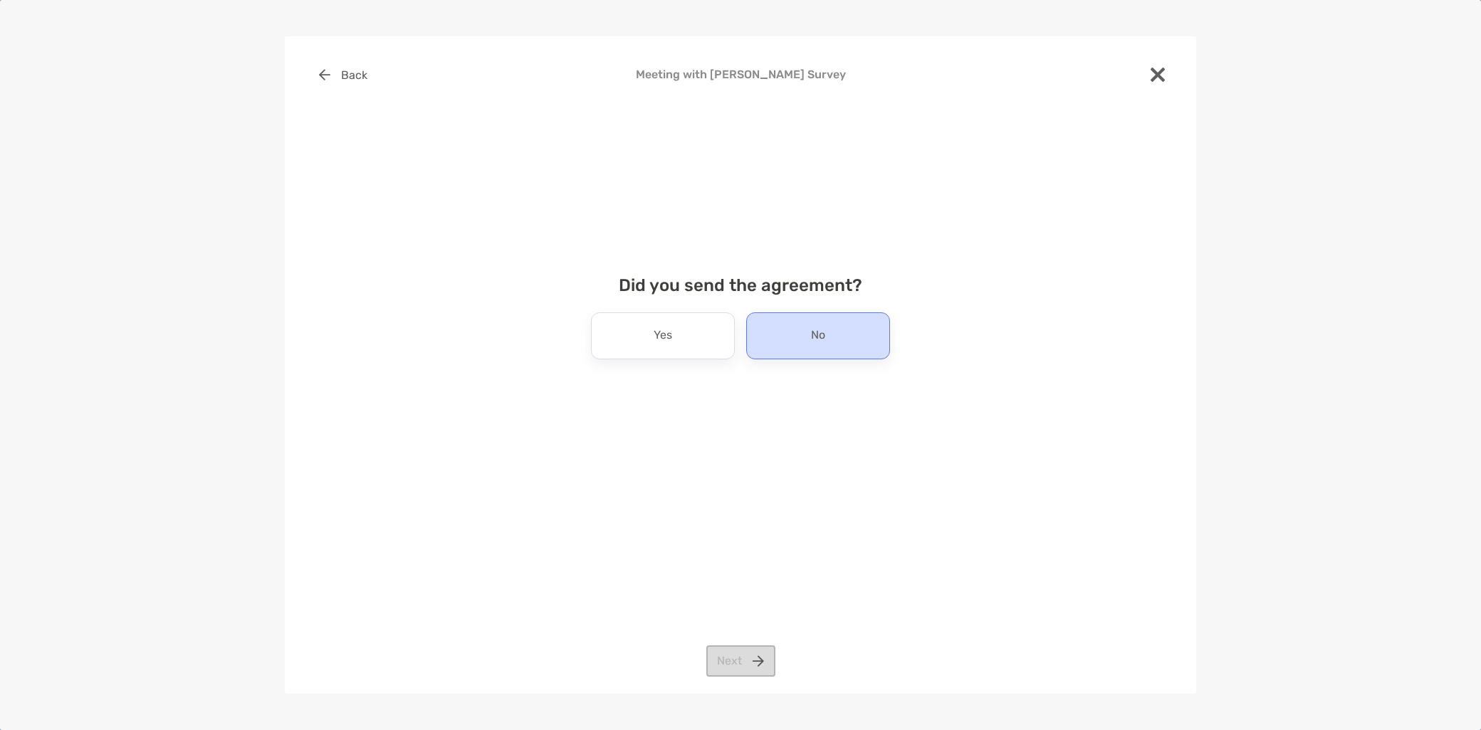
click at [822, 344] on p "No" at bounding box center [818, 336] width 14 height 23
click at [730, 664] on button "Next" at bounding box center [740, 661] width 69 height 31
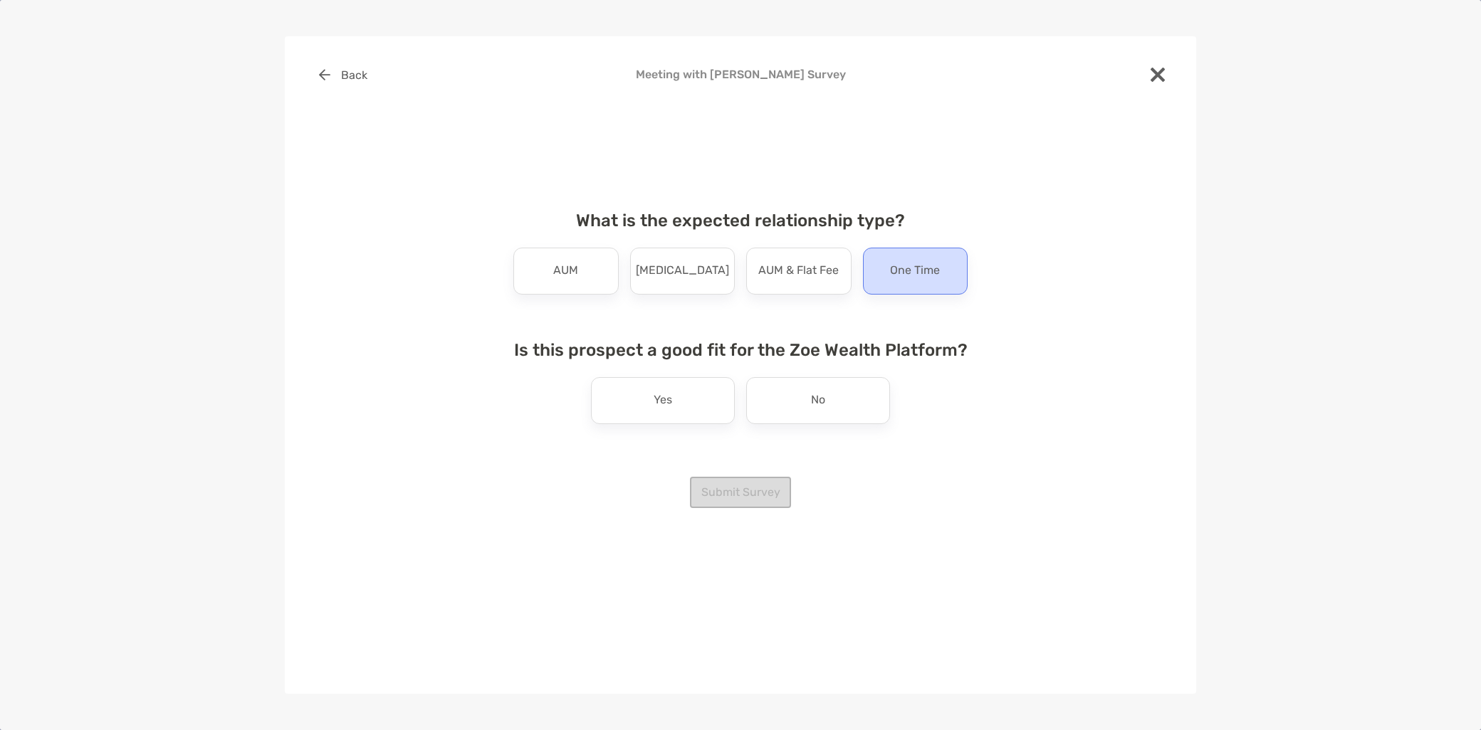
click at [934, 287] on div "One Time" at bounding box center [915, 271] width 105 height 47
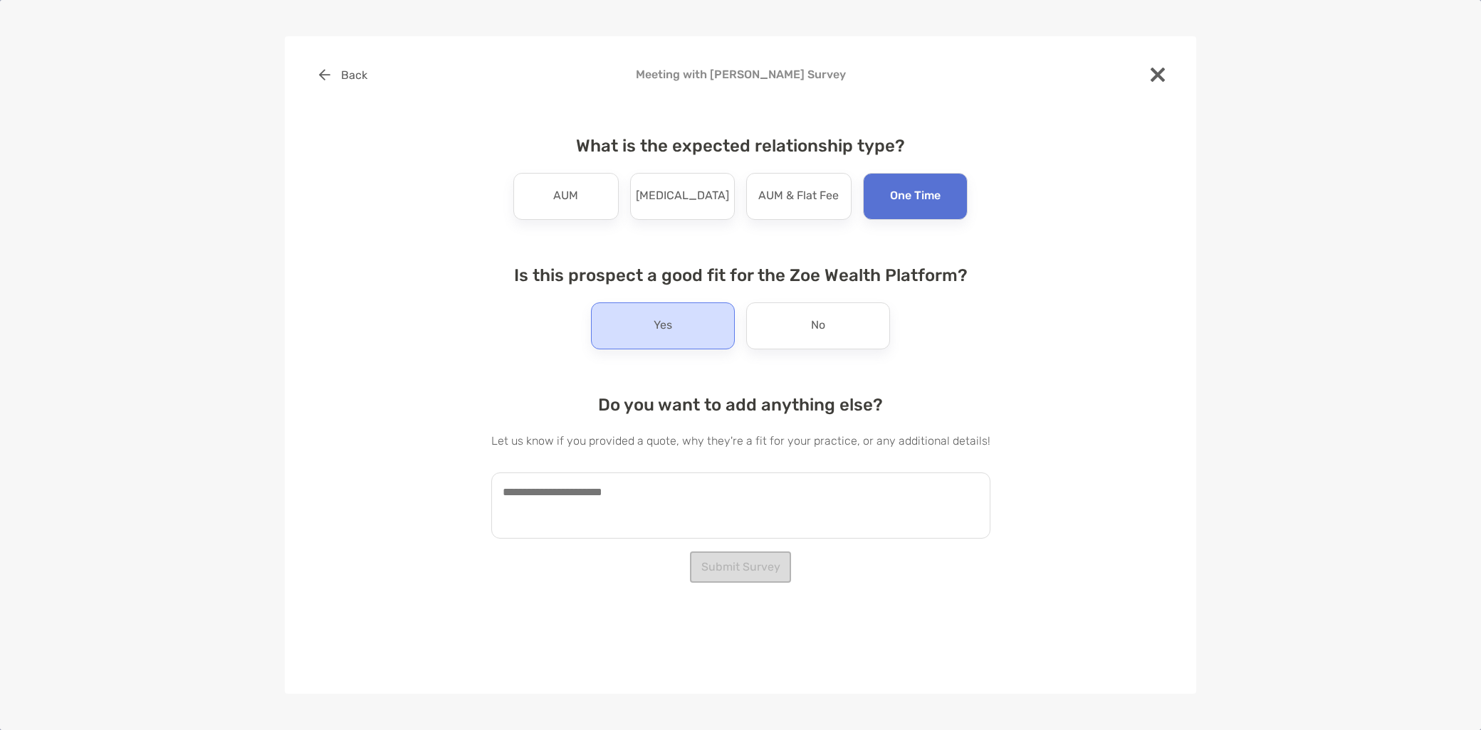
click at [678, 325] on div "Yes" at bounding box center [663, 326] width 144 height 47
click at [733, 574] on button "Submit Survey" at bounding box center [740, 567] width 101 height 31
